Goal: Find specific page/section: Find specific page/section

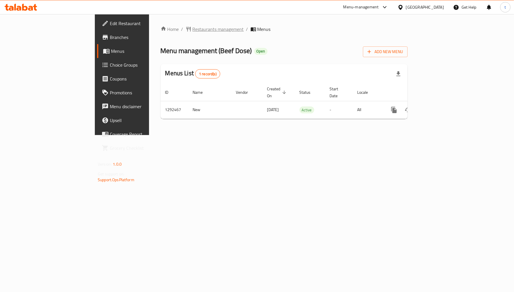
click at [192, 26] on span "Restaurants management" at bounding box center [217, 29] width 51 height 7
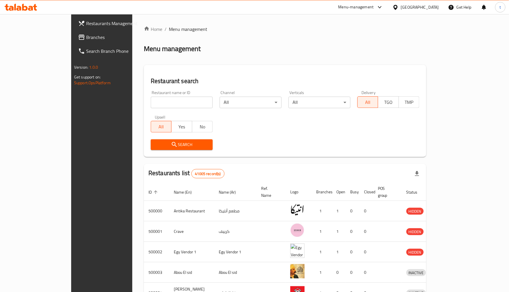
click at [86, 38] on span "Branches" at bounding box center [118, 37] width 65 height 7
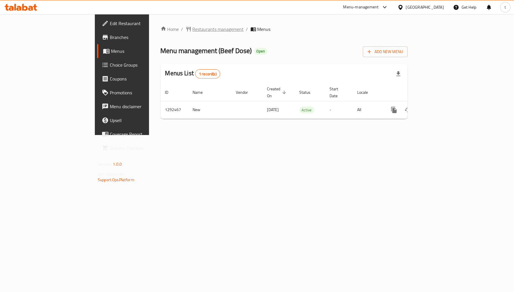
click at [192, 26] on span "Restaurants management" at bounding box center [217, 29] width 51 height 7
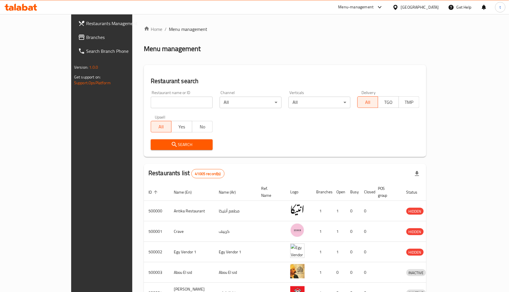
click at [434, 6] on div "Egypt" at bounding box center [420, 7] width 38 height 6
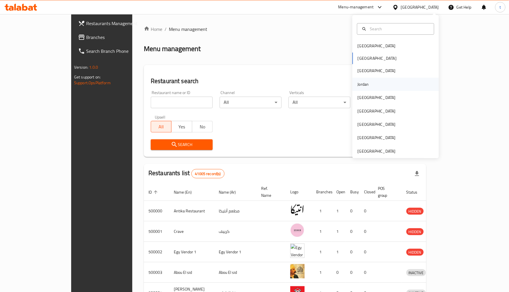
click at [359, 85] on div "Jordan" at bounding box center [363, 84] width 11 height 6
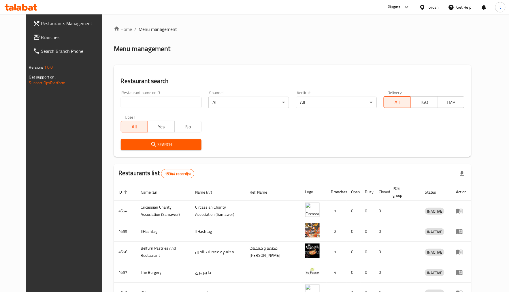
click at [41, 38] on span "Branches" at bounding box center [73, 37] width 65 height 7
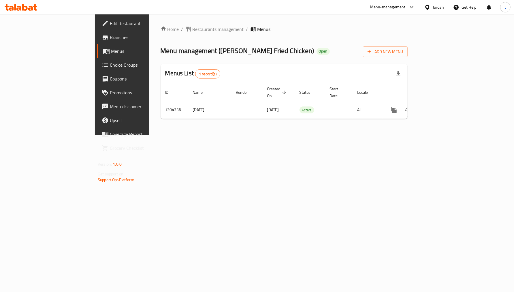
click at [110, 67] on span "Choice Groups" at bounding box center [143, 64] width 66 height 7
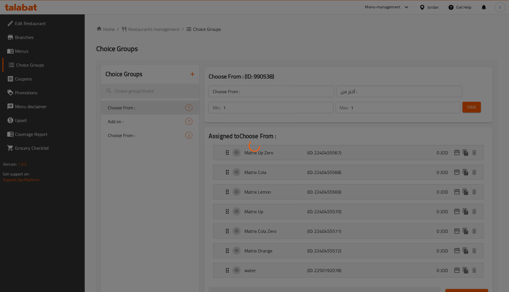
click at [136, 137] on div at bounding box center [254, 146] width 509 height 292
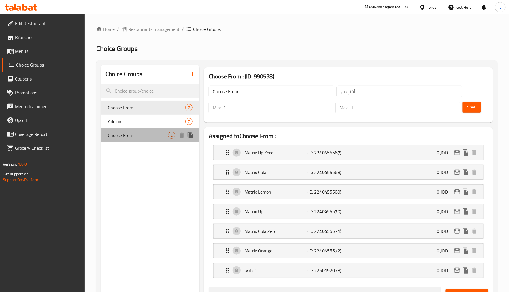
click at [129, 132] on span "Choose From :" at bounding box center [138, 135] width 60 height 7
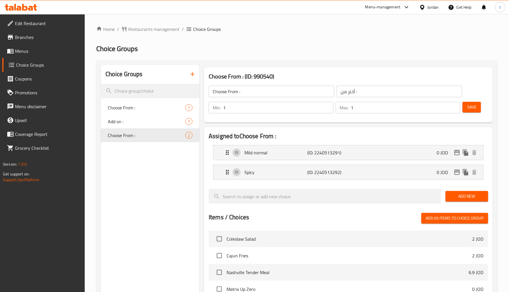
click at [260, 34] on div "Home / Restaurants management / Choice Groups Choice Groups Choice Groups Choos…" at bounding box center [296, 240] width 401 height 429
